Goal: Task Accomplishment & Management: Manage account settings

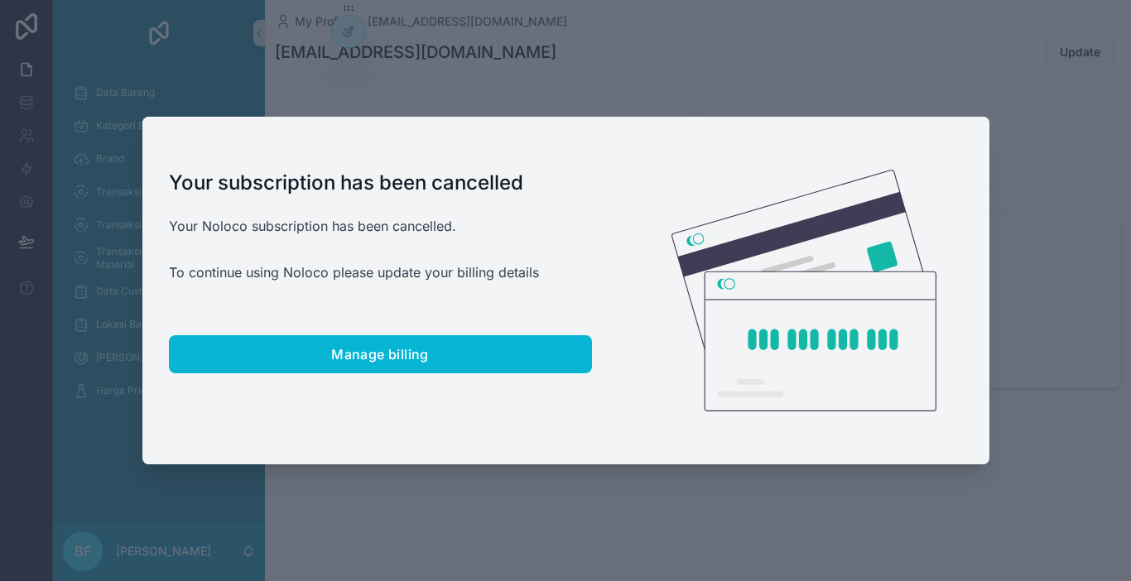
click at [703, 533] on div at bounding box center [565, 290] width 1131 height 581
click at [938, 46] on div at bounding box center [565, 290] width 1131 height 581
